Goal: Information Seeking & Learning: Learn about a topic

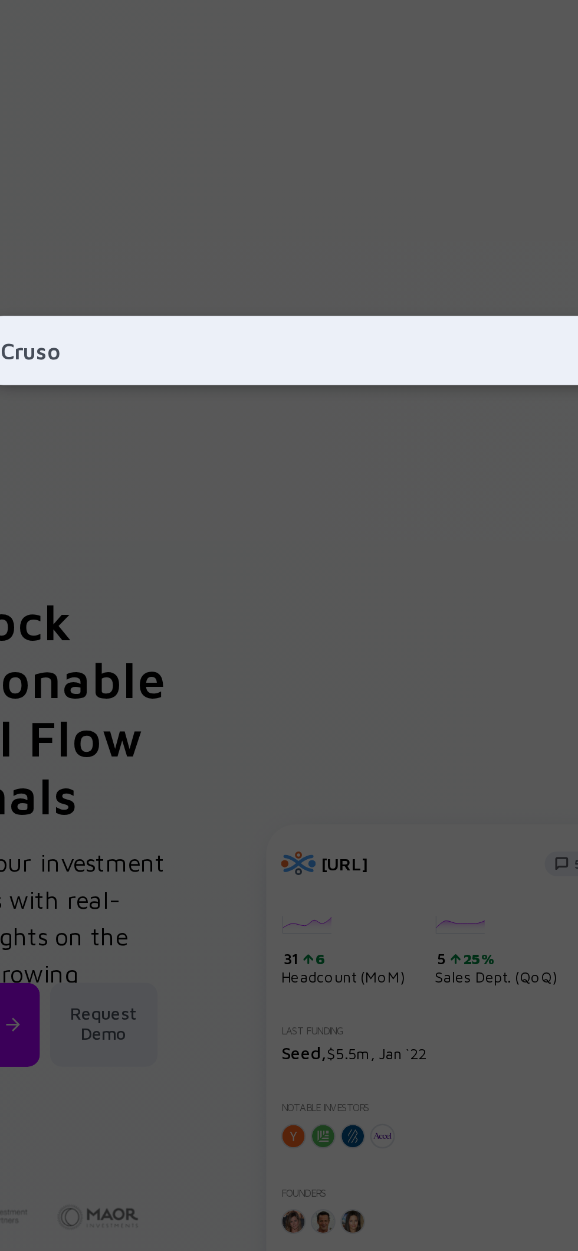
type input "Crusoe"
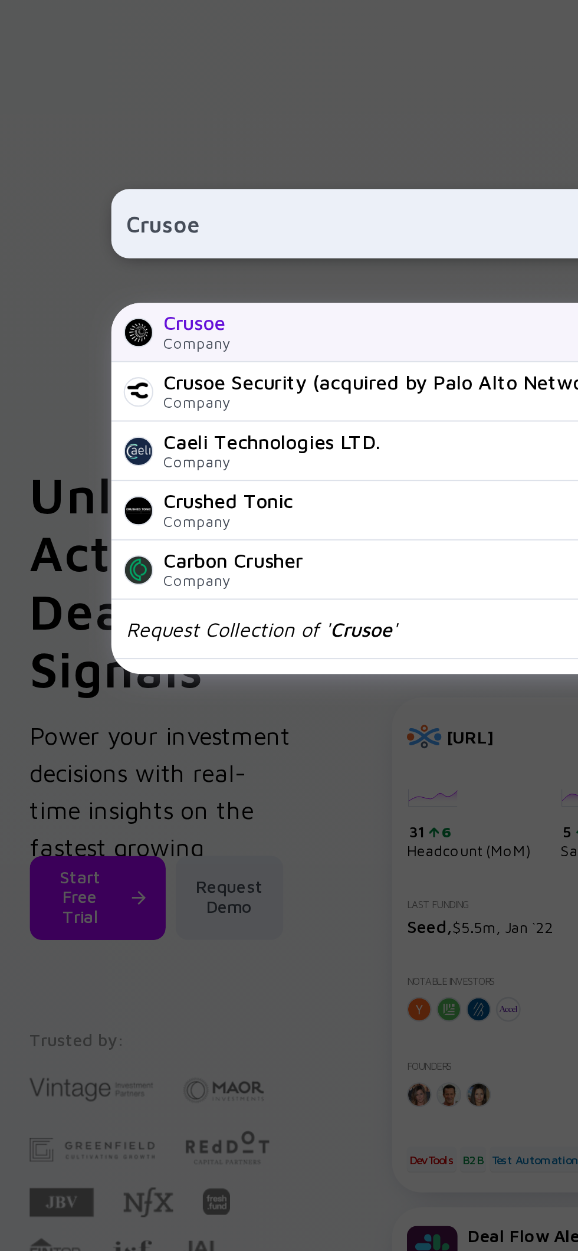
click at [197, 333] on div "Crusoe Company [URL]" at bounding box center [289, 319] width 472 height 28
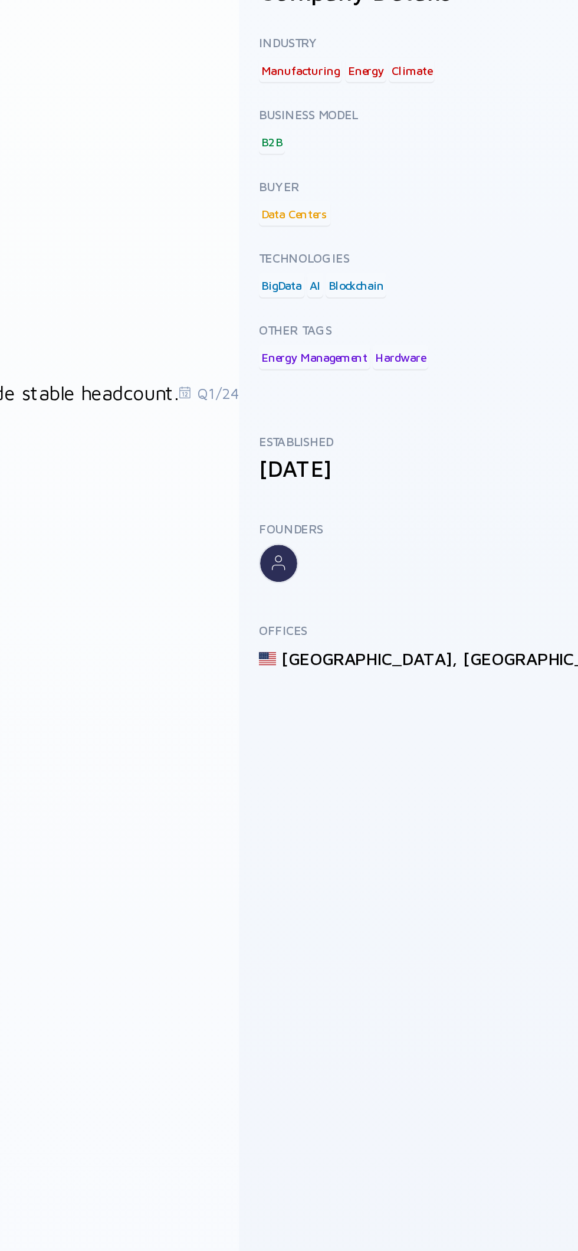
click at [428, 338] on div at bounding box center [418, 345] width 21 height 19
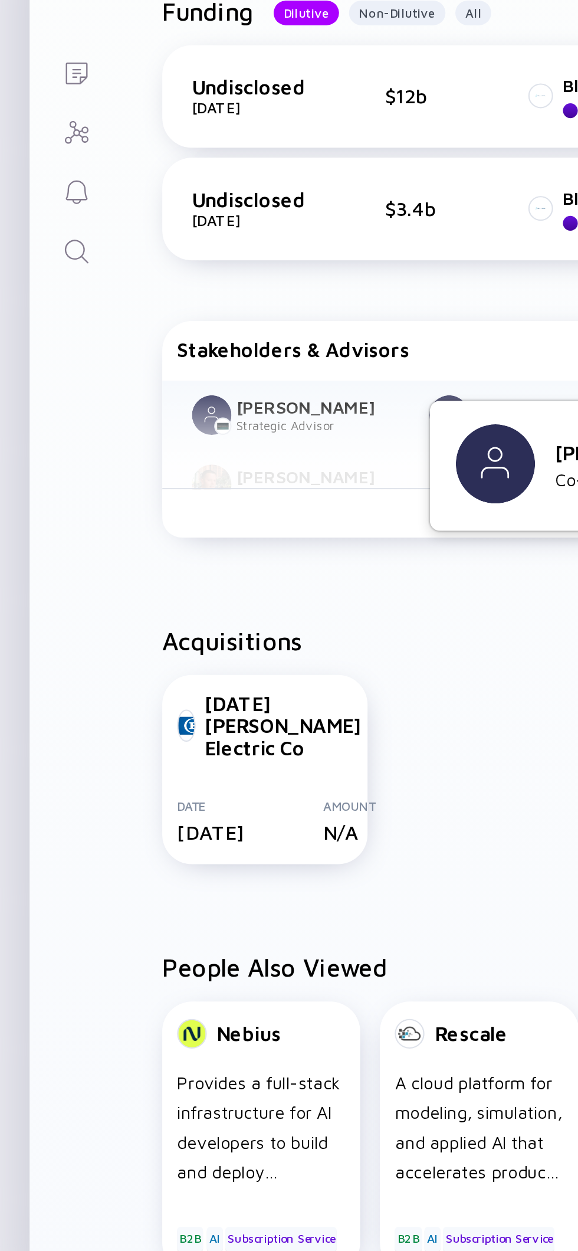
scroll to position [397, 0]
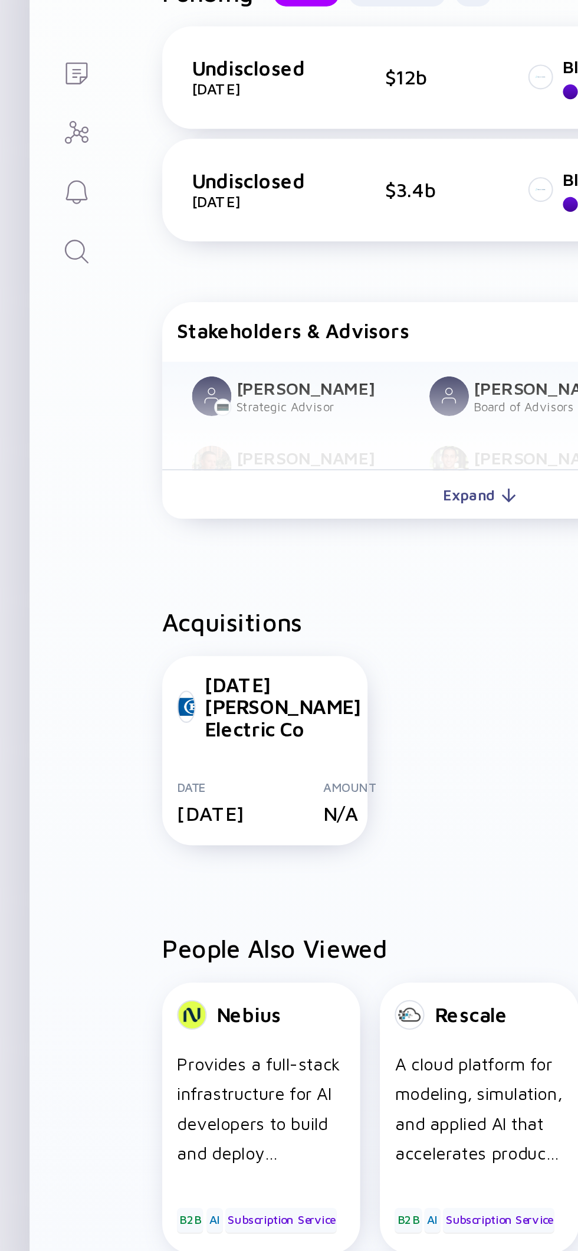
click at [242, 445] on div "[DATE][PERSON_NAME] Electric Co Date [DATE] Amount N/A" at bounding box center [228, 437] width 303 height 95
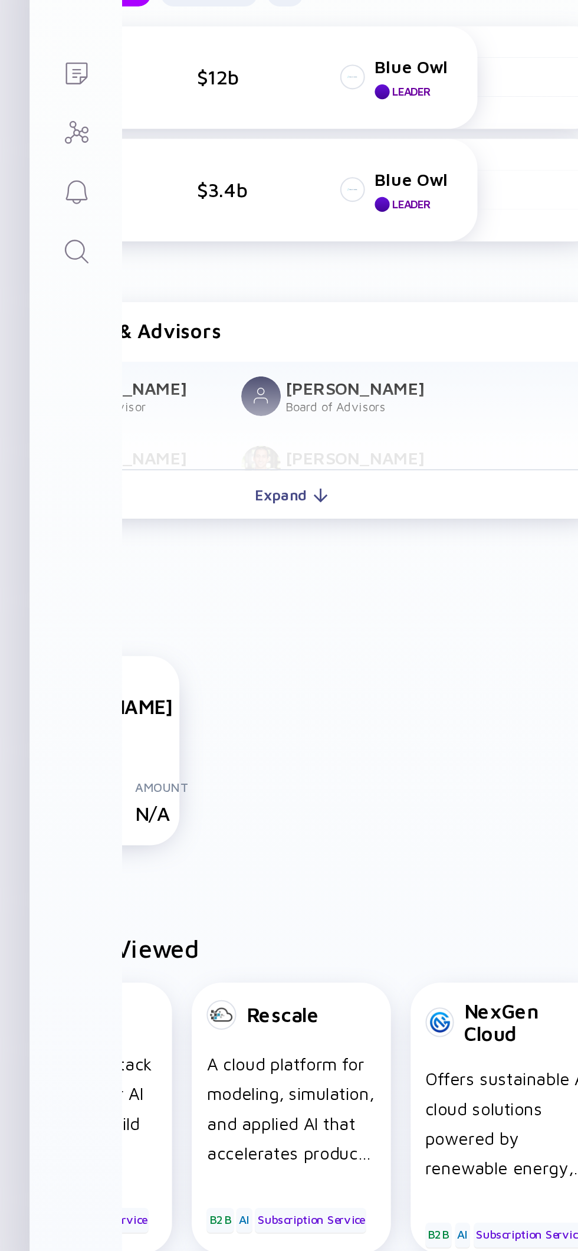
scroll to position [397, 91]
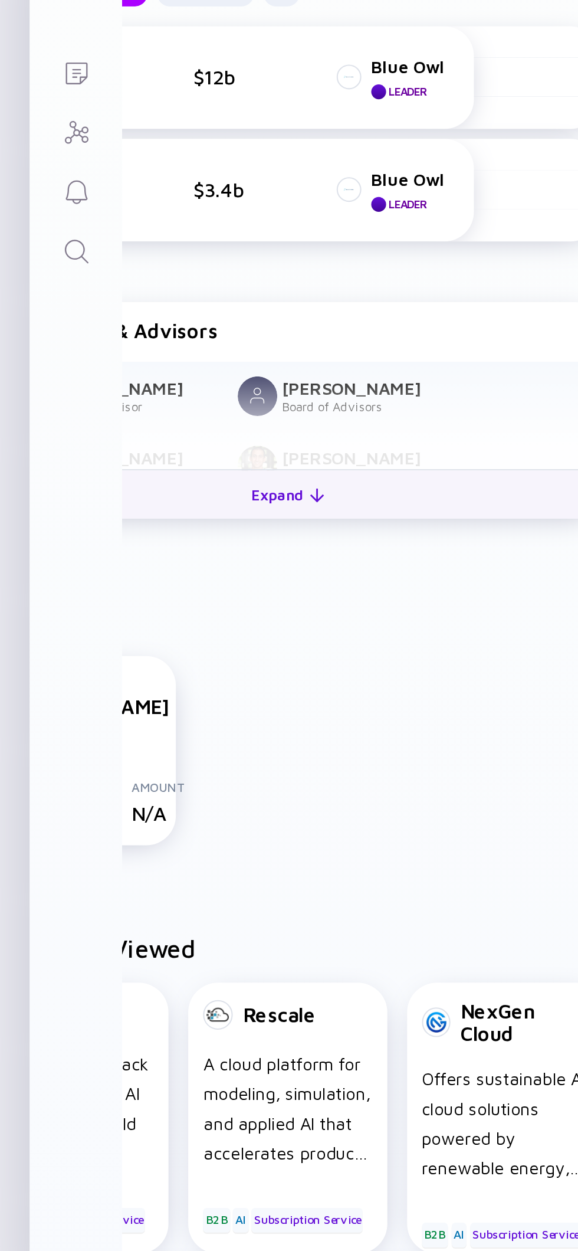
click at [163, 322] on button "Expand" at bounding box center [137, 313] width 303 height 24
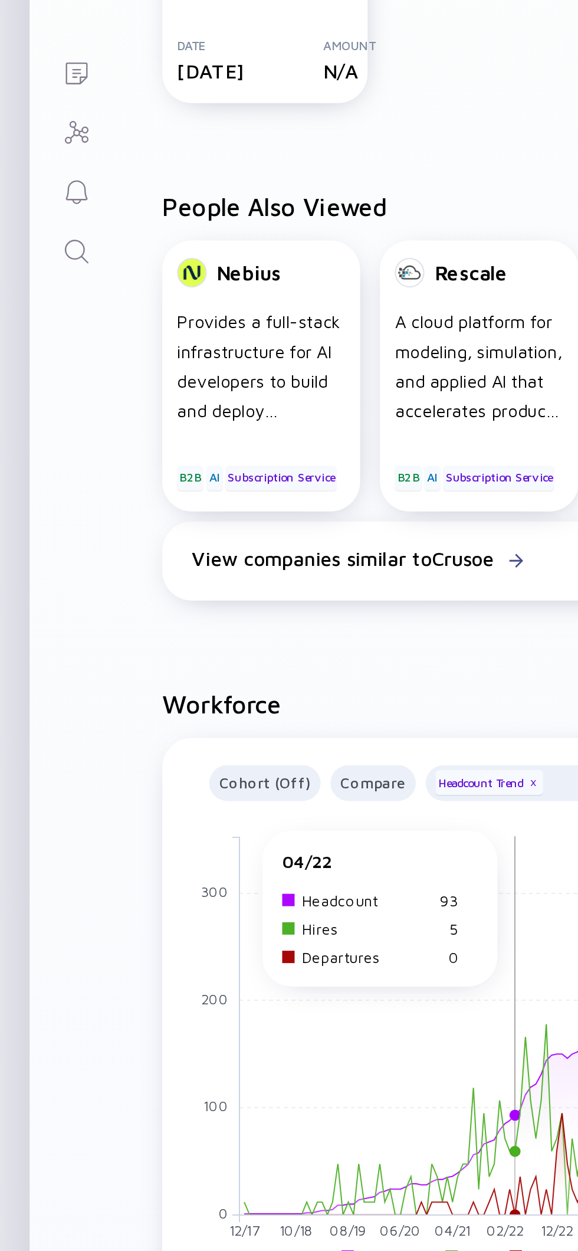
scroll to position [1195, 0]
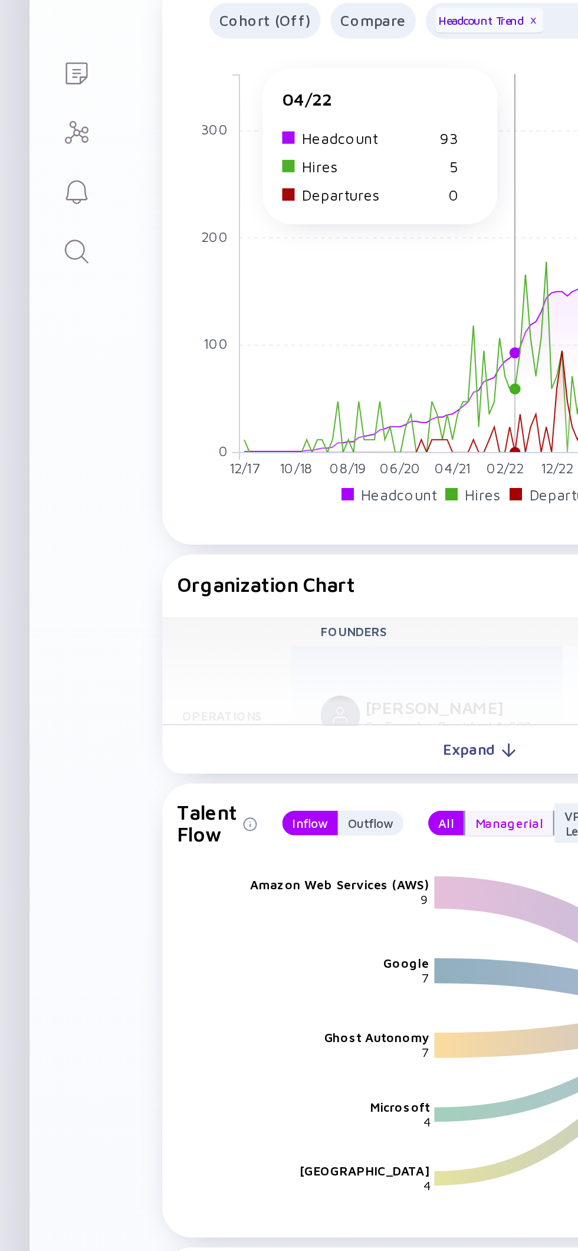
click at [241, 473] on div "Managerial" at bounding box center [243, 470] width 42 height 12
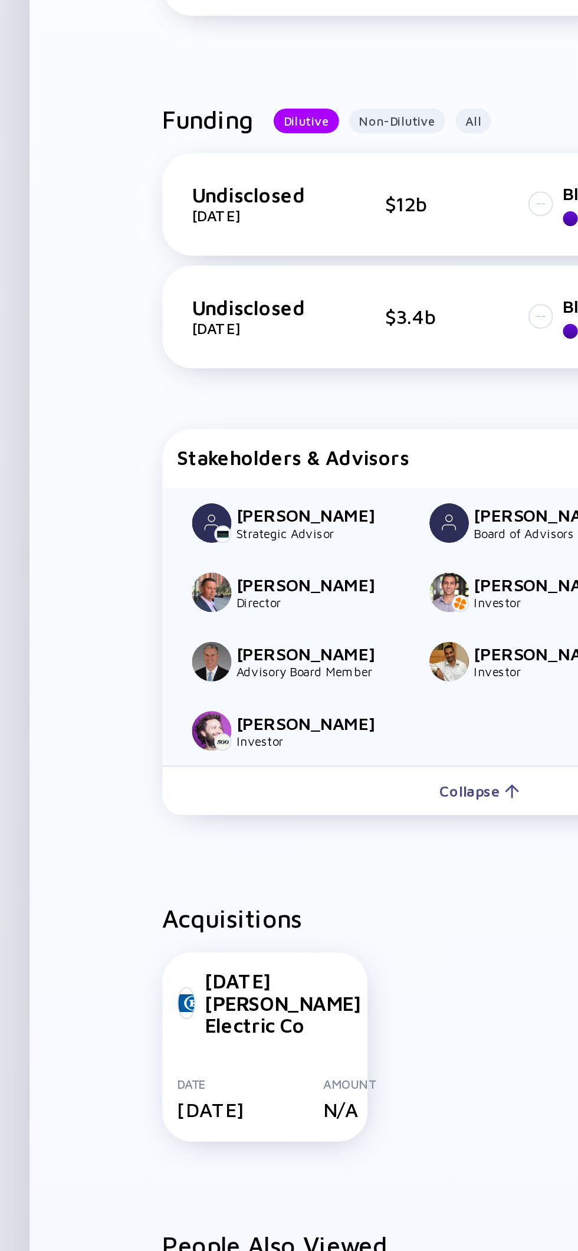
scroll to position [0, 0]
